Goal: Transaction & Acquisition: Purchase product/service

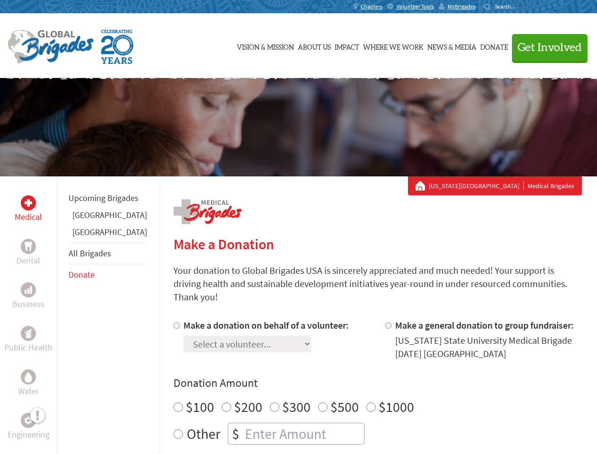
click at [522, 7] on div "Search for:" at bounding box center [503, 7] width 38 height 8
click at [545, 47] on span "Get Involved" at bounding box center [549, 47] width 64 height 11
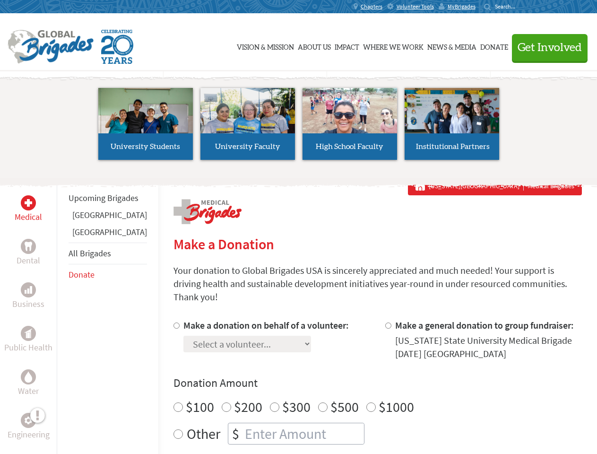
click at [299, 127] on li "High School Faculty" at bounding box center [350, 123] width 102 height 87
click at [62, 315] on div "Upcoming Brigades [GEOGRAPHIC_DATA] [GEOGRAPHIC_DATA] All Brigades Donate" at bounding box center [108, 403] width 102 height 454
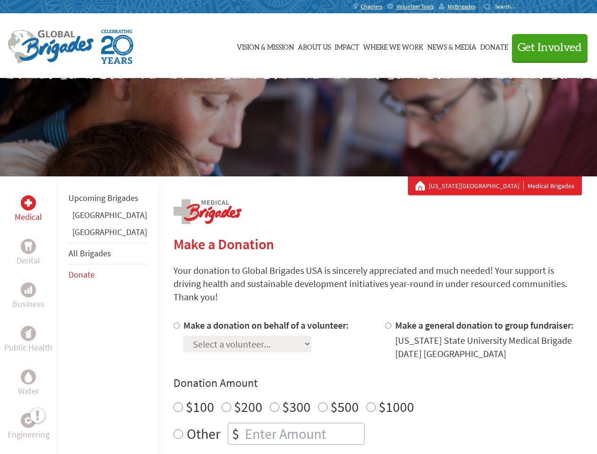
click at [361, 379] on div "Donation Amount $100 $200 $300 $500 $1000 Other $" at bounding box center [377, 409] width 408 height 69
click at [173, 322] on input "Make a donation on behalf of a volunteer:" at bounding box center [176, 325] width 6 height 6
radio input "true"
click at [385, 322] on input "Make a general donation to group fundraiser:" at bounding box center [388, 325] width 6 height 6
radio input "true"
